Goal: Information Seeking & Learning: Check status

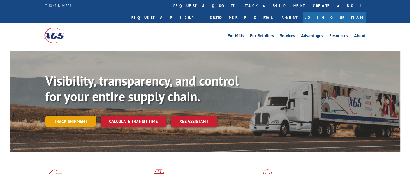
click at [73, 116] on link "Track shipment" at bounding box center [70, 121] width 51 height 11
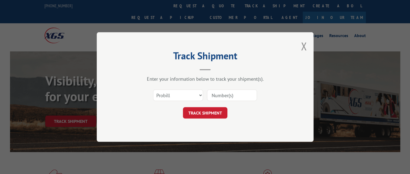
click at [241, 95] on input at bounding box center [232, 95] width 50 height 11
paste input "17342023"
type input "17342023"
click at [199, 111] on button "TRACK SHIPMENT" at bounding box center [205, 112] width 44 height 11
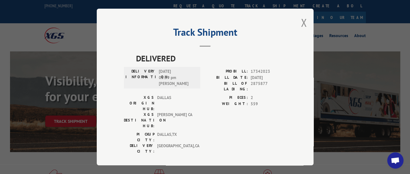
click at [350, 34] on div "Track Shipment DELIVERED DELIVERY INFORMATION: [DATE] 03:39 pm [PERSON_NAME]: 1…" at bounding box center [205, 87] width 410 height 174
click at [305, 25] on button "Close modal" at bounding box center [304, 22] width 6 height 14
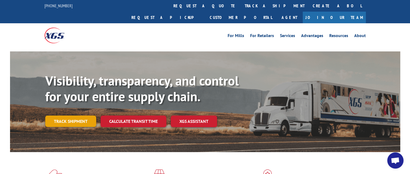
click at [54, 116] on link "Track shipment" at bounding box center [70, 121] width 51 height 11
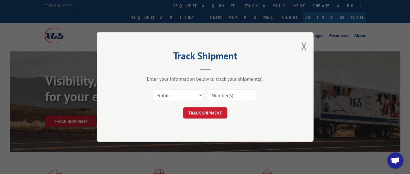
click at [243, 94] on input at bounding box center [232, 95] width 50 height 11
paste input "17342251"
type input "17342251"
click at [204, 108] on button "TRACK SHIPMENT" at bounding box center [205, 112] width 44 height 11
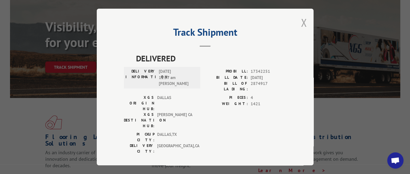
click at [302, 24] on button "Close modal" at bounding box center [304, 22] width 6 height 14
